Goal: Task Accomplishment & Management: Manage account settings

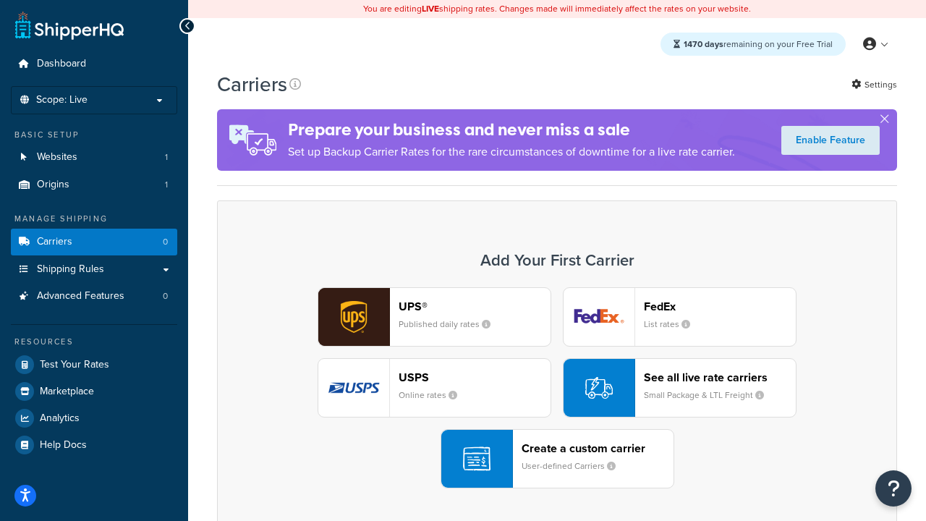
click at [557, 388] on div "UPS® Published daily rates FedEx List rates USPS Online rates See all live rate…" at bounding box center [557, 387] width 650 height 201
click at [720, 307] on header "FedEx" at bounding box center [720, 306] width 152 height 14
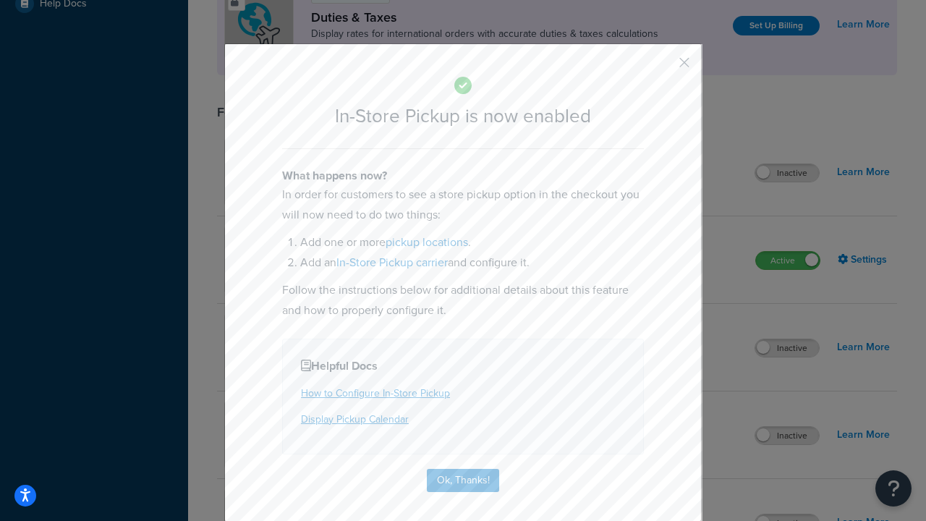
click at [663, 67] on button "button" at bounding box center [663, 68] width 4 height 4
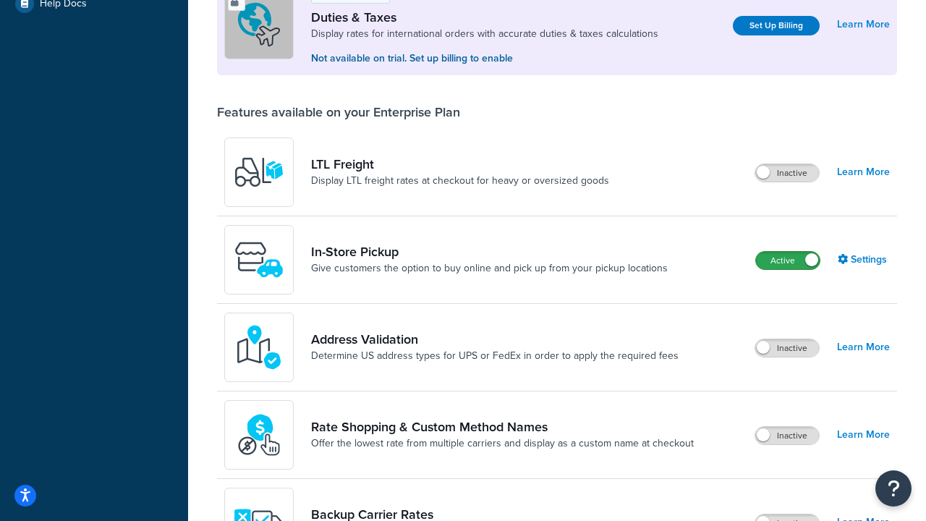
click at [788, 260] on label "Active" at bounding box center [788, 260] width 64 height 17
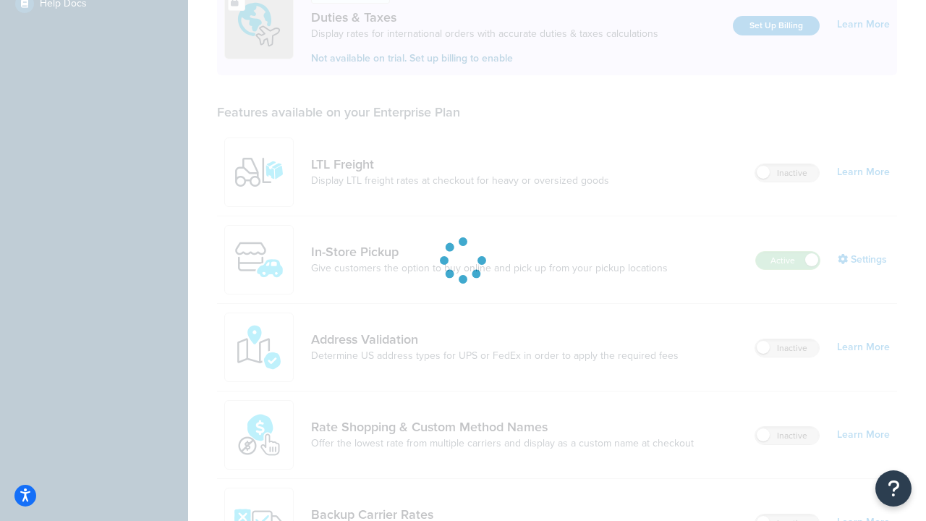
scroll to position [441, 0]
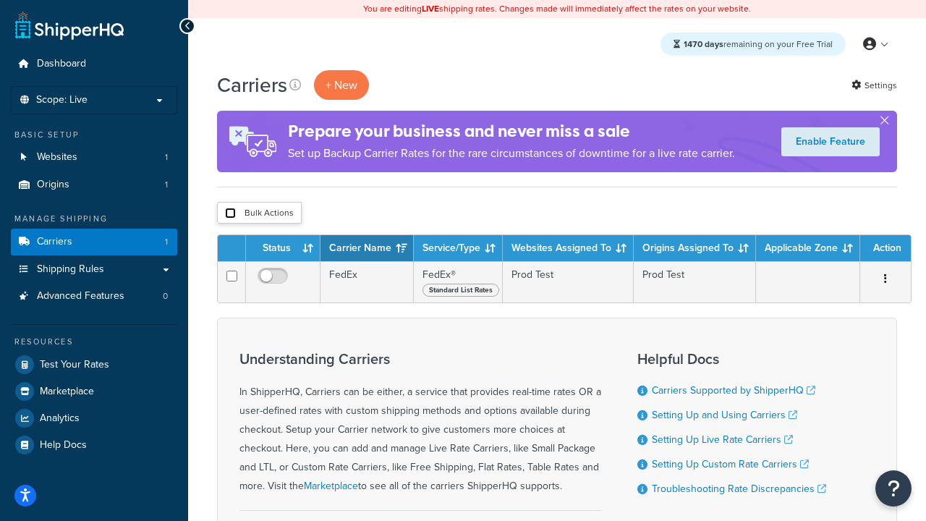
click at [230, 213] on input "checkbox" at bounding box center [230, 213] width 11 height 11
checkbox input "true"
click at [0, 0] on button "Delete" at bounding box center [0, 0] width 0 height 0
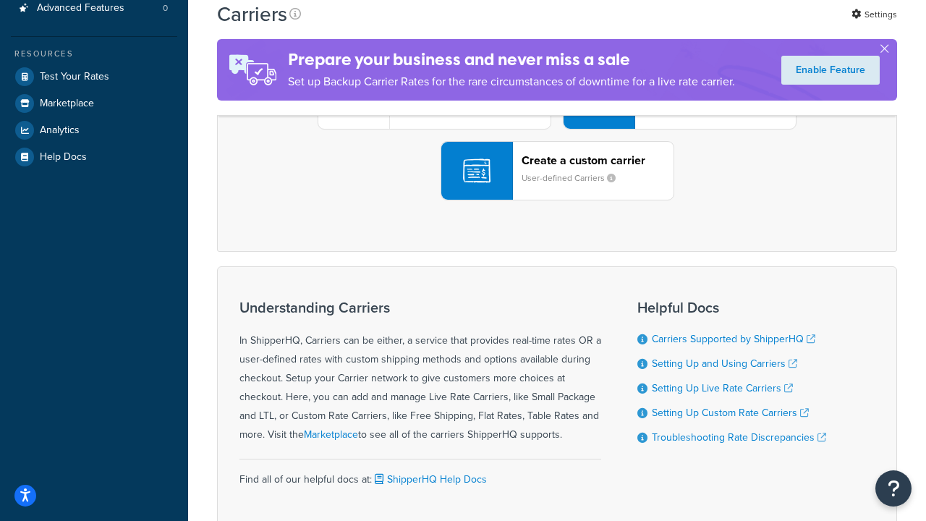
click at [557, 200] on div "UPS® Published daily rates FedEx List rates USPS Online rates See all live rate…" at bounding box center [557, 99] width 650 height 201
click at [720, 25] on header "FedEx" at bounding box center [720, 19] width 152 height 14
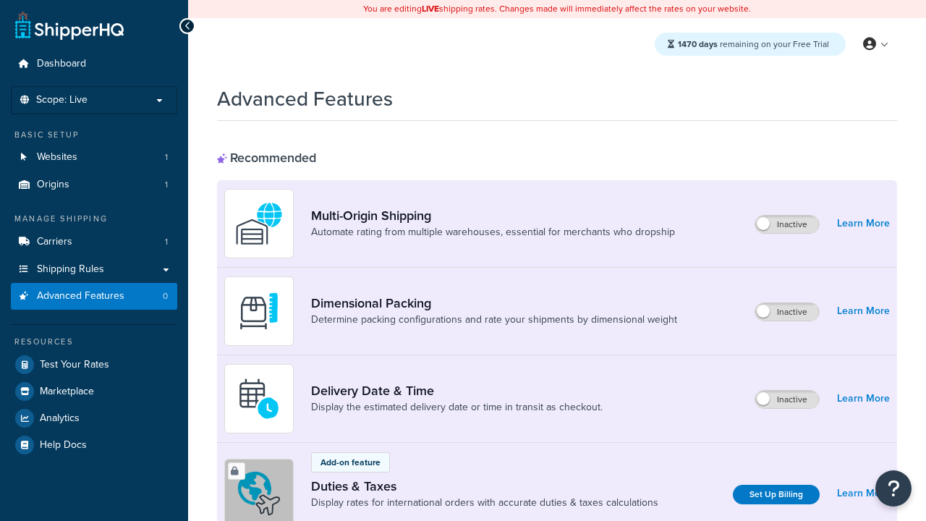
click at [788, 225] on label "Inactive" at bounding box center [787, 224] width 64 height 17
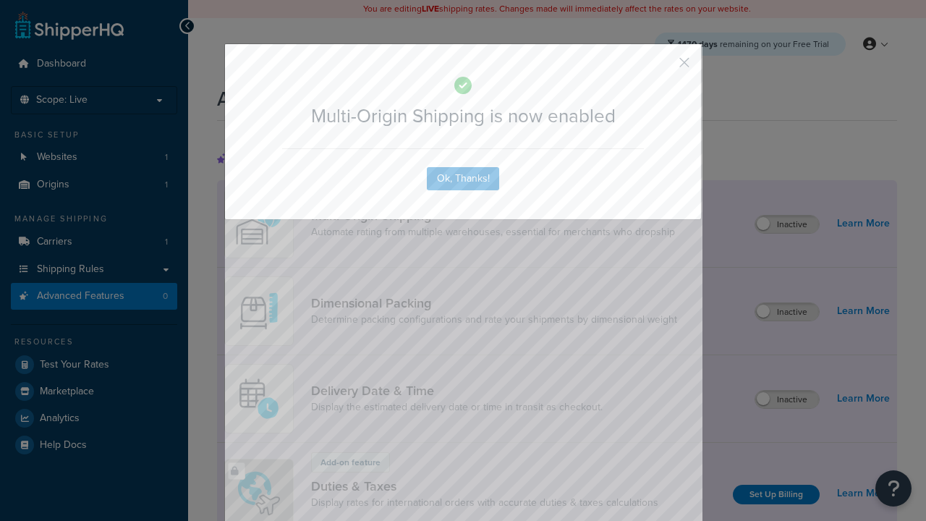
click at [663, 67] on button "button" at bounding box center [663, 68] width 4 height 4
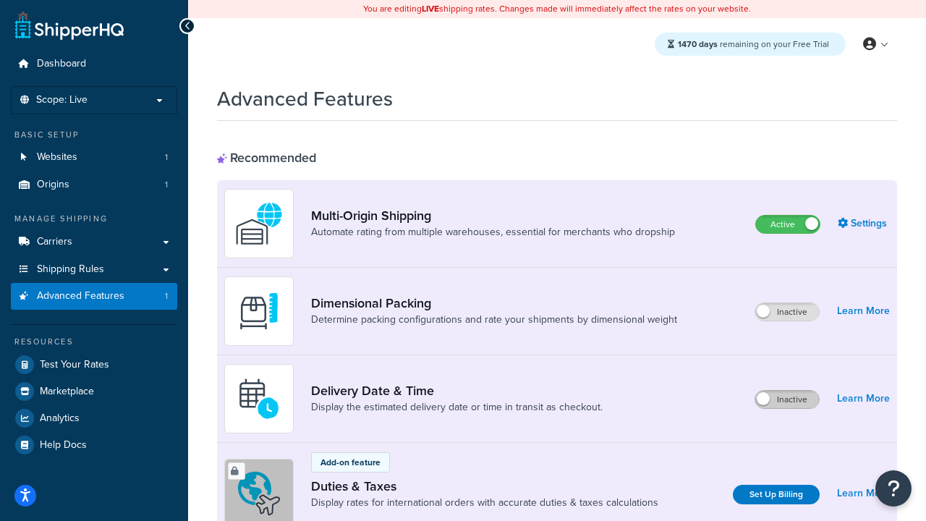
click at [788, 400] on label "Inactive" at bounding box center [787, 399] width 64 height 17
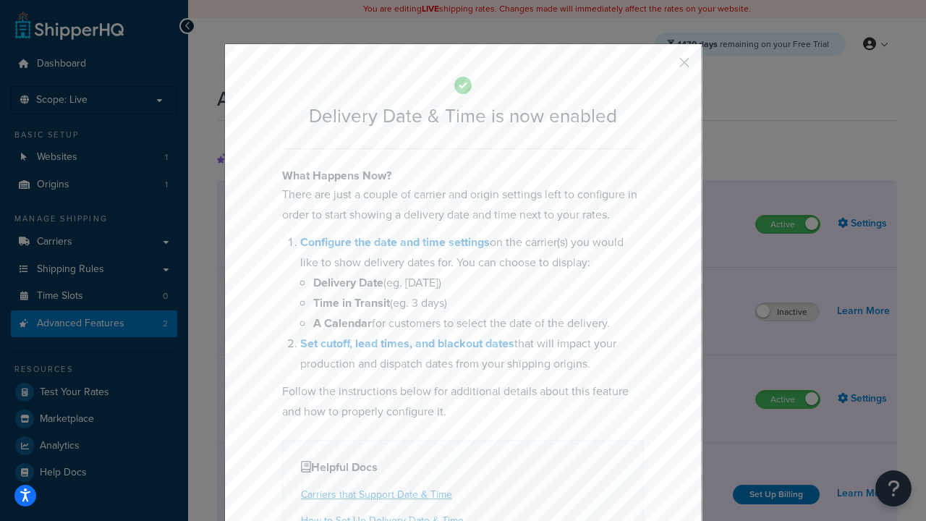
click at [663, 67] on button "button" at bounding box center [663, 68] width 4 height 4
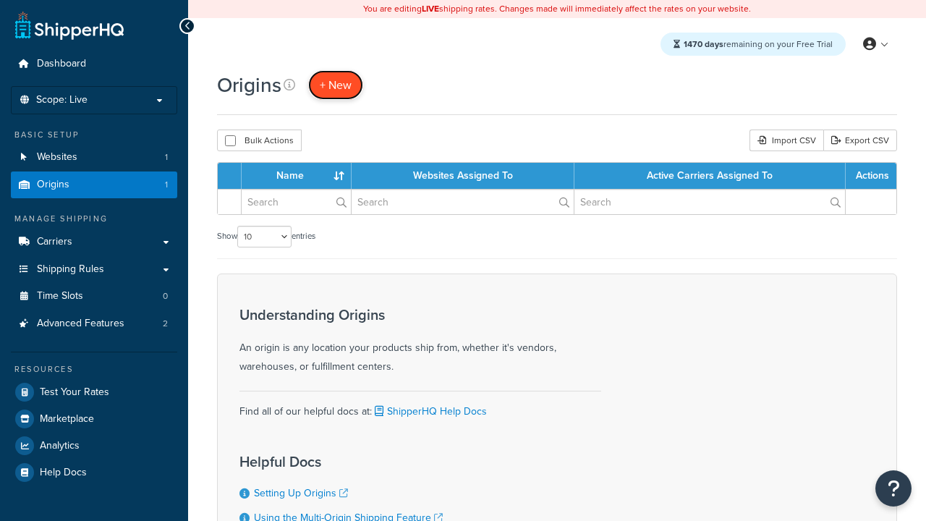
click at [335, 85] on span "+ New" at bounding box center [336, 85] width 32 height 17
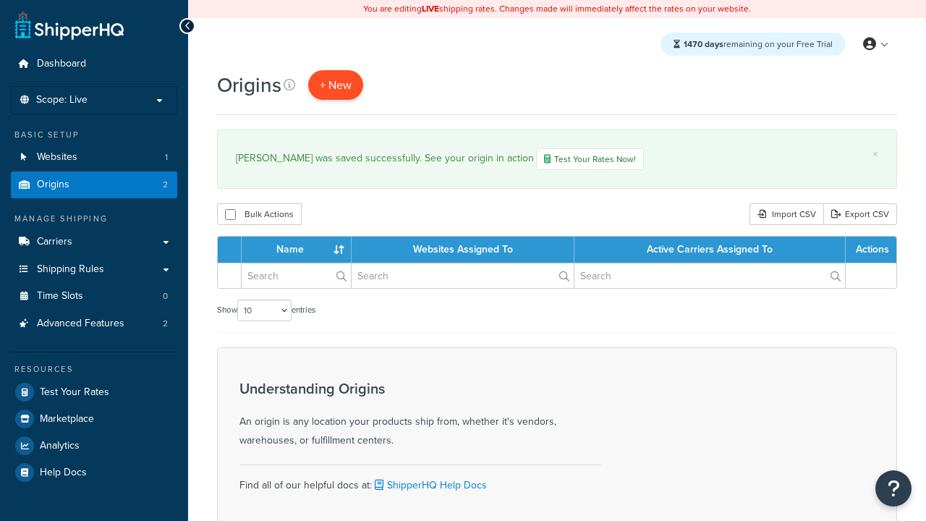
click at [335, 85] on span "+ New" at bounding box center [336, 85] width 32 height 17
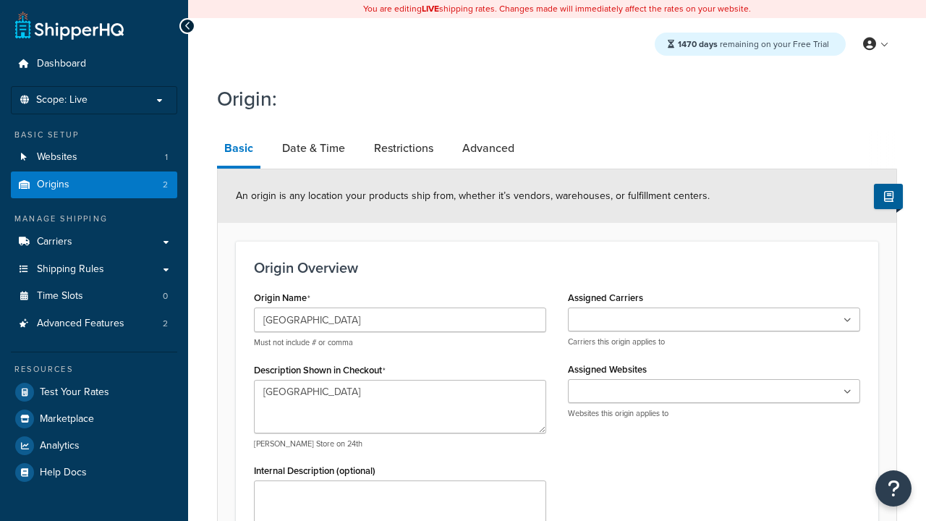
select select "43"
type input "Austin"
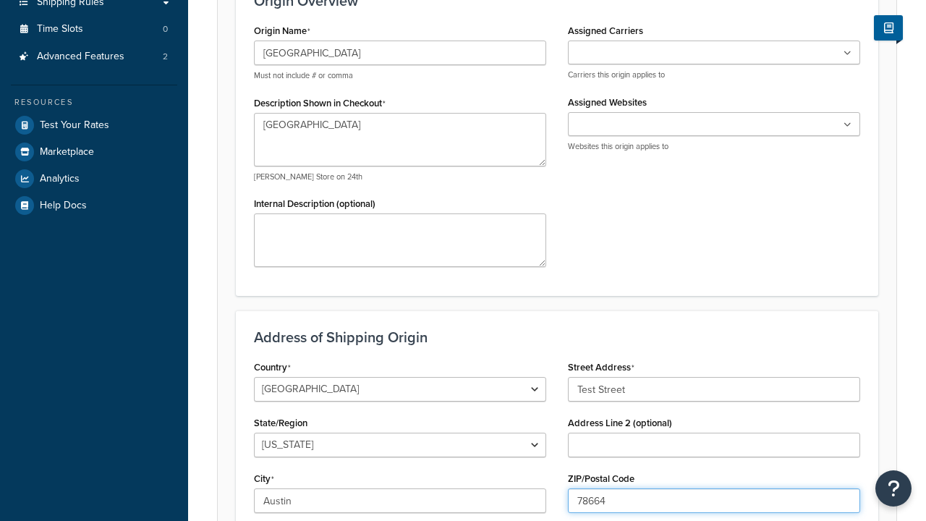
type input "78664"
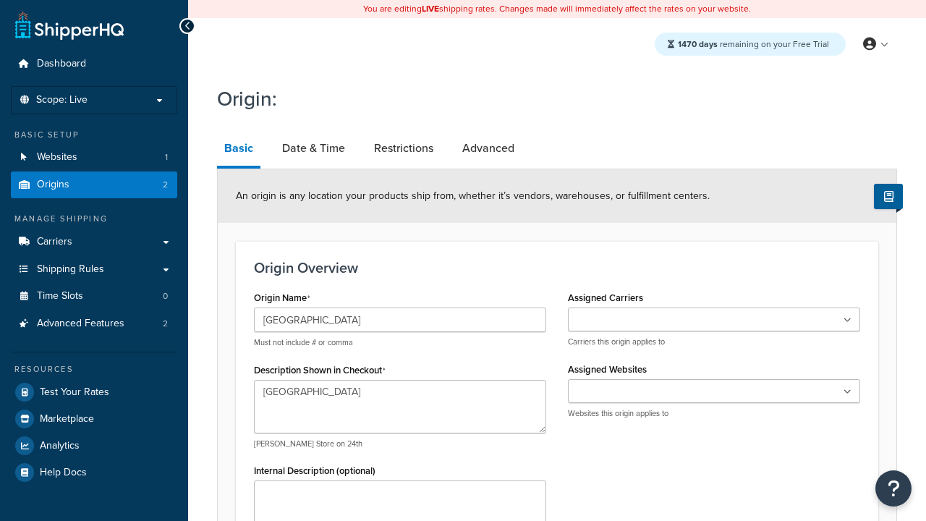
scroll to position [0, 0]
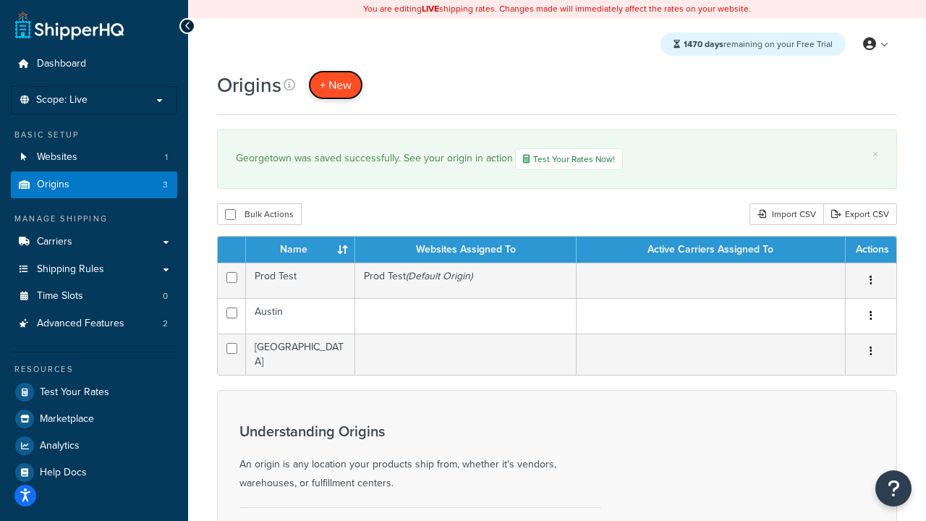
click at [335, 85] on span "+ New" at bounding box center [336, 85] width 32 height 17
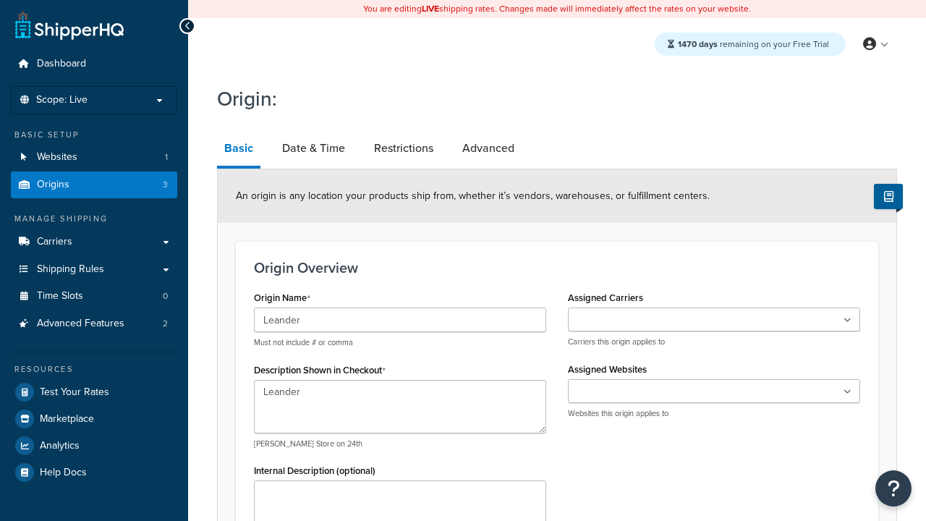
type input "Test Street"
type input "Austin"
select select "43"
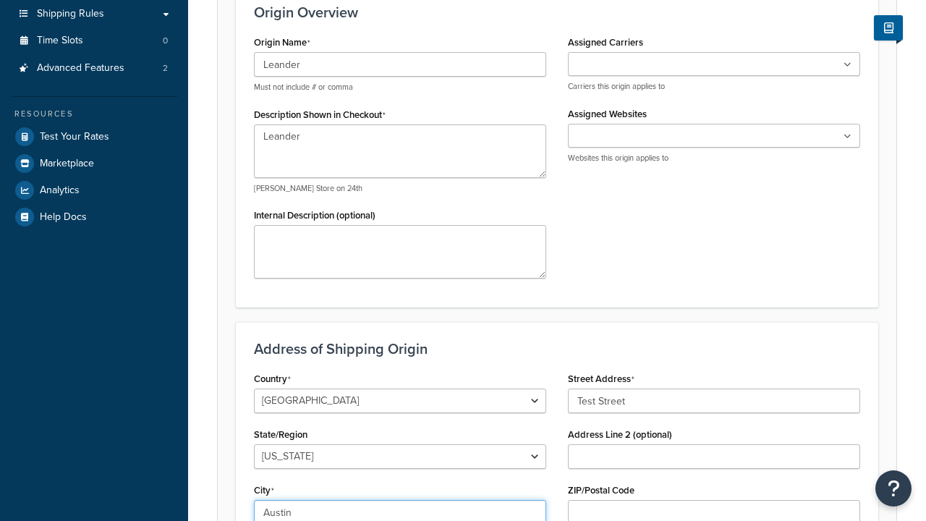
type input "Austin"
type input "78664"
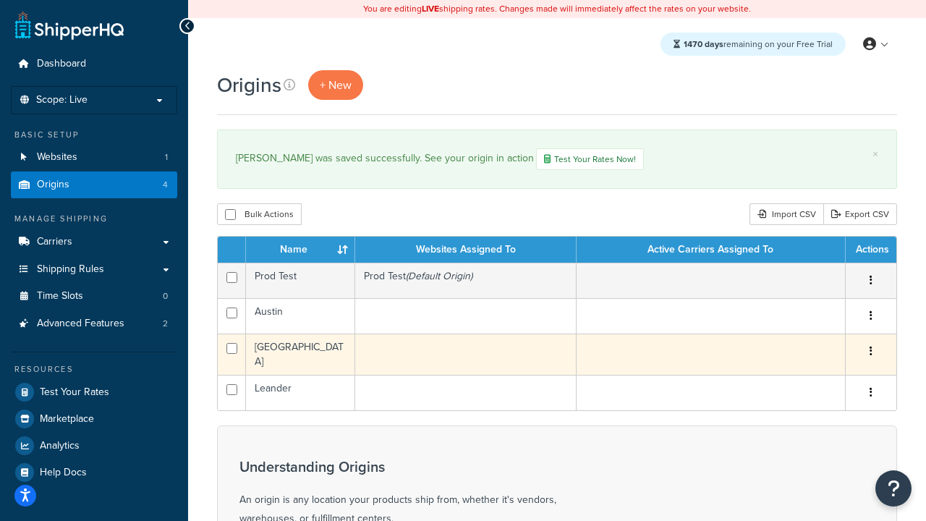
click at [870, 352] on icon "button" at bounding box center [870, 351] width 3 height 10
click at [0, 0] on link "Edit" at bounding box center [0, 0] width 0 height 0
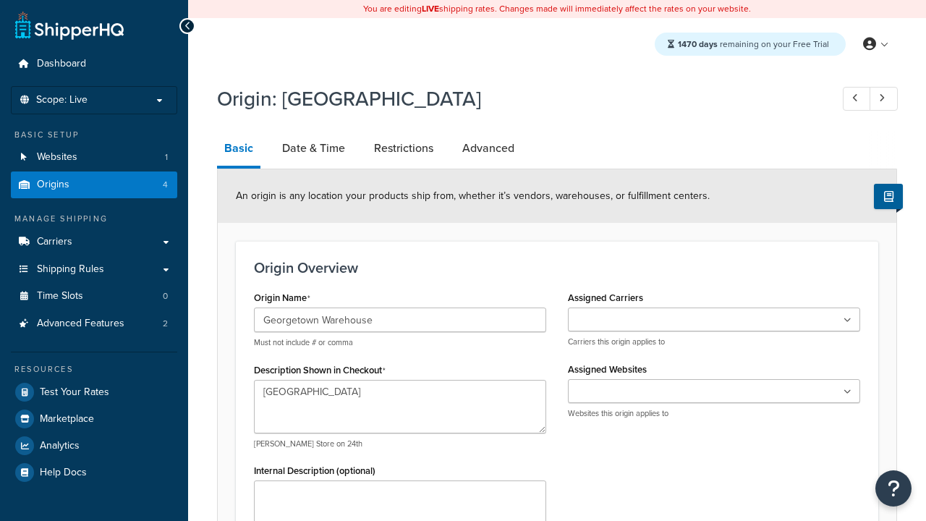
select select "43"
type input "Georgetown Warehouse"
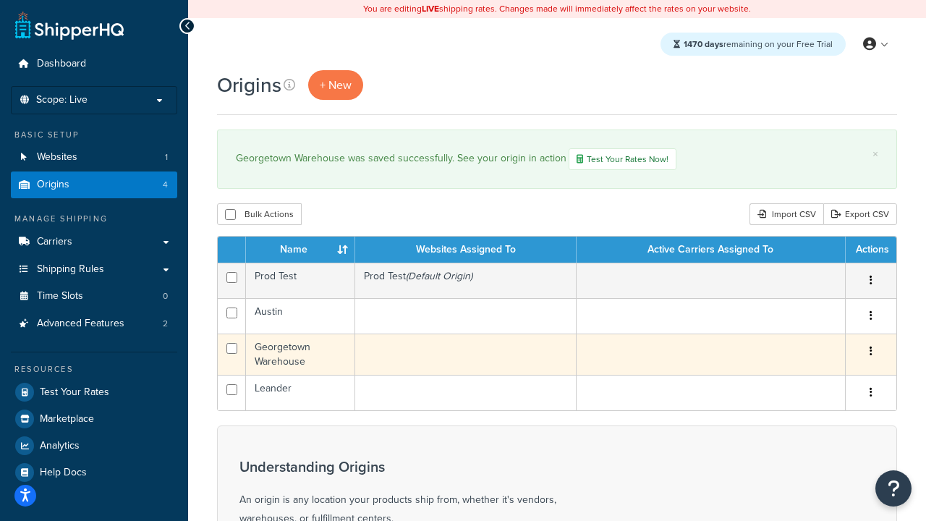
click at [870, 352] on icon "button" at bounding box center [870, 351] width 3 height 10
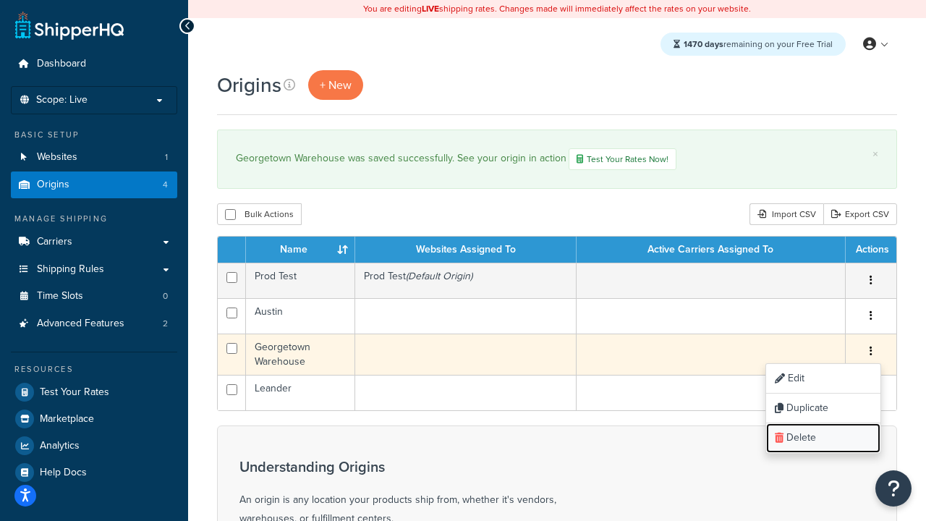
click at [822, 438] on link "Delete" at bounding box center [823, 438] width 114 height 30
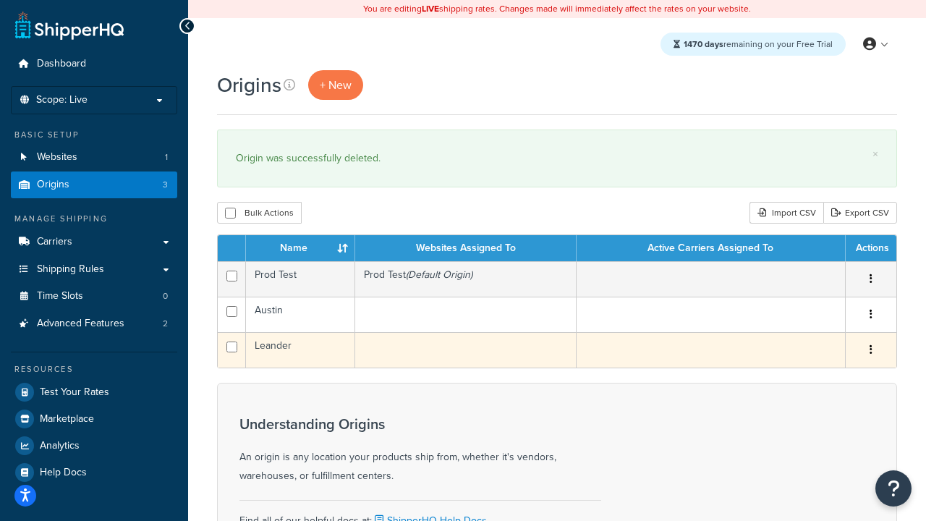
click at [870, 351] on icon "button" at bounding box center [870, 349] width 3 height 10
click at [822, 407] on link "Duplicate" at bounding box center [823, 407] width 114 height 30
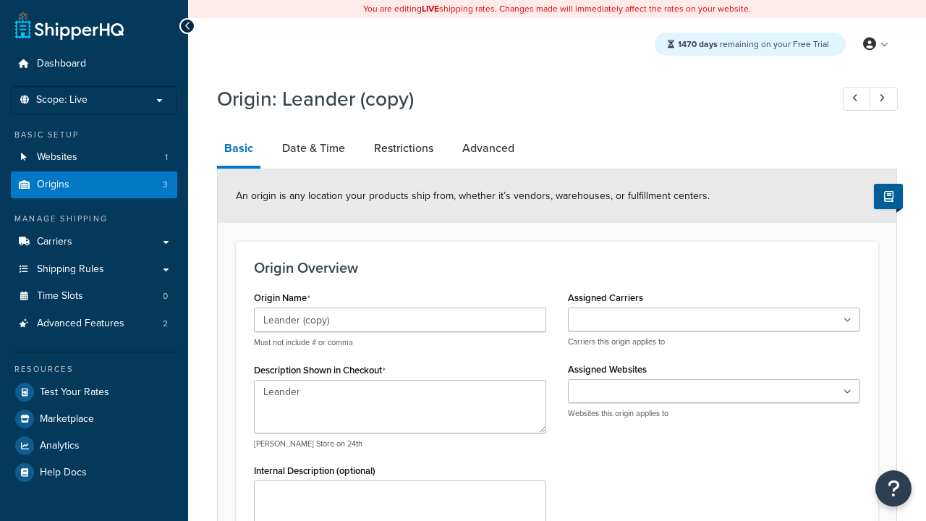
select select "43"
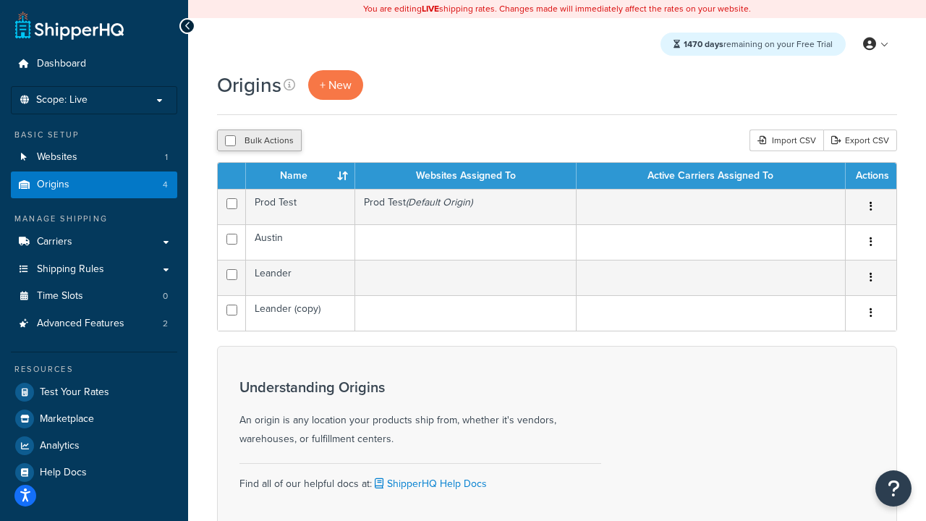
click at [230, 141] on input "checkbox" at bounding box center [230, 140] width 11 height 11
checkbox input "true"
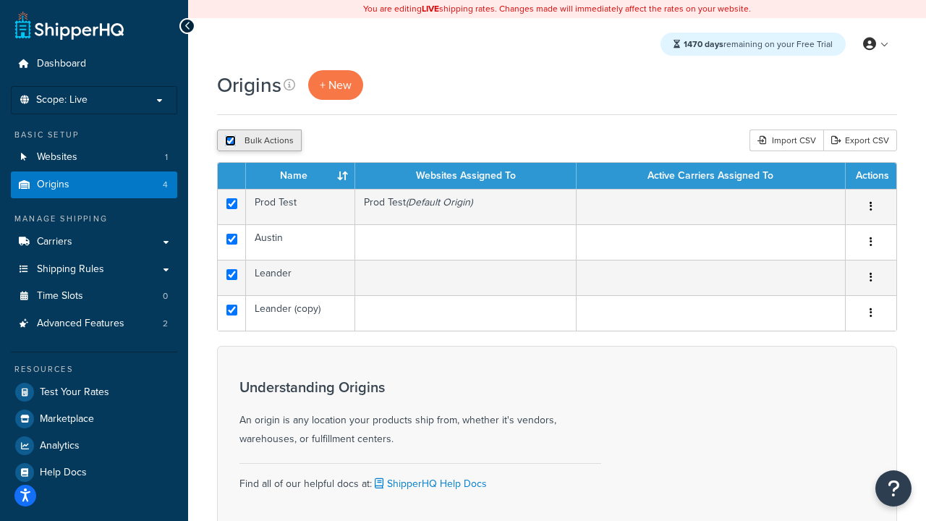
checkbox input "true"
click at [385, 141] on button "Delete" at bounding box center [386, 140] width 50 height 22
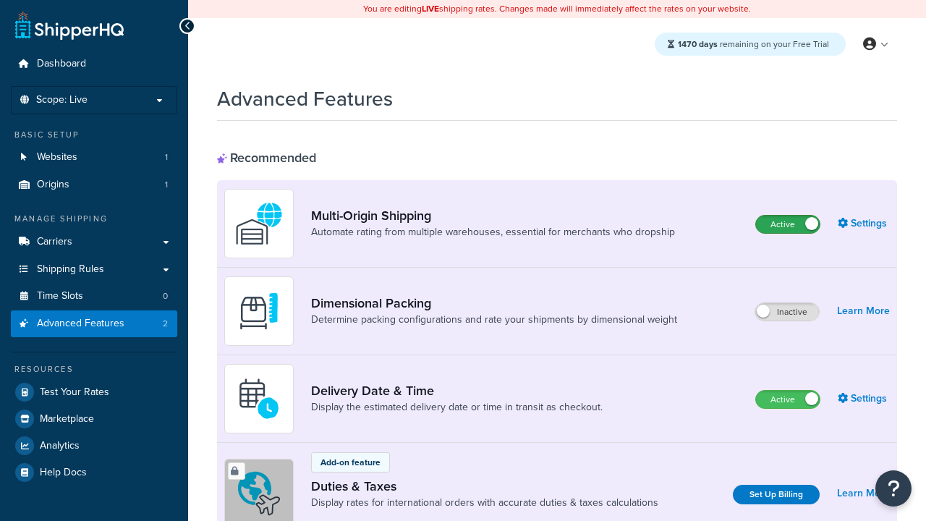
click at [788, 225] on label "Active" at bounding box center [788, 224] width 64 height 17
click at [788, 400] on label "Active" at bounding box center [788, 399] width 64 height 17
